Goal: Navigation & Orientation: Go to known website

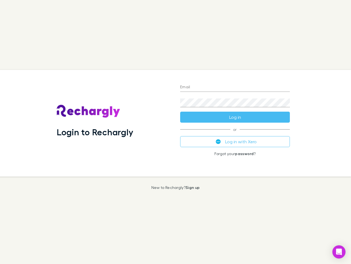
click at [176, 132] on div "Login to Rechargly" at bounding box center [114, 123] width 124 height 107
click at [235, 87] on input "Email" at bounding box center [235, 87] width 110 height 9
click at [235, 117] on button "Log in" at bounding box center [235, 116] width 110 height 11
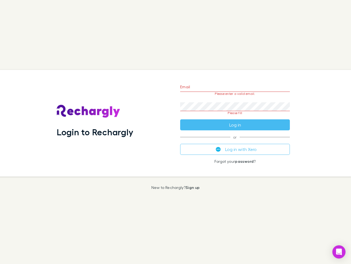
click at [235, 141] on div "Email Please enter a valid email. Password Please fill Log in or Log in with Xe…" at bounding box center [235, 123] width 119 height 107
click at [339, 252] on icon "Open Intercom Messenger" at bounding box center [340, 251] width 6 height 7
